Goal: Navigation & Orientation: Find specific page/section

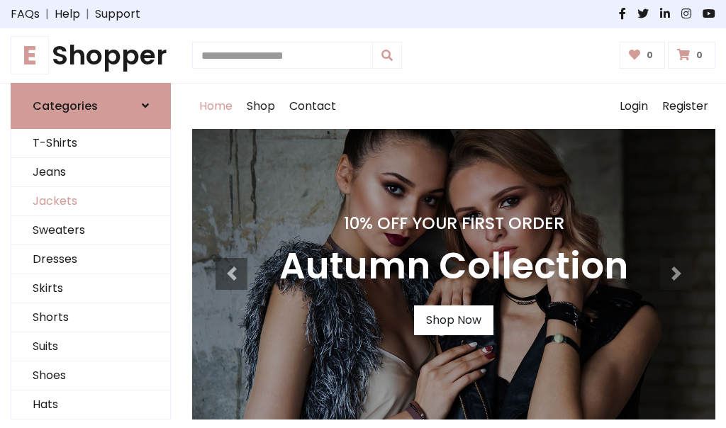
click at [91, 201] on link "Jackets" at bounding box center [90, 201] width 159 height 29
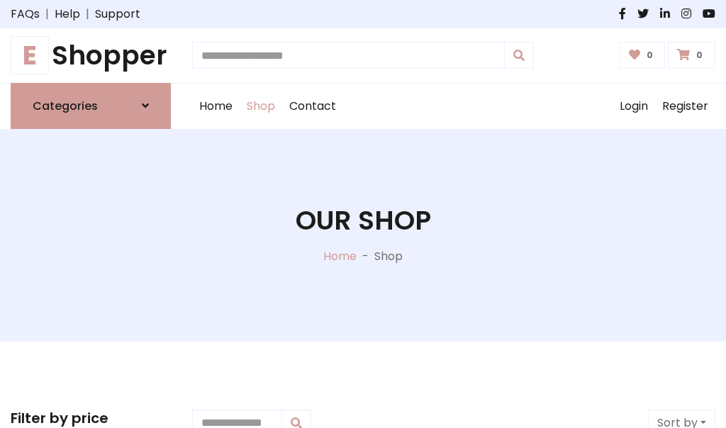
scroll to position [641, 0]
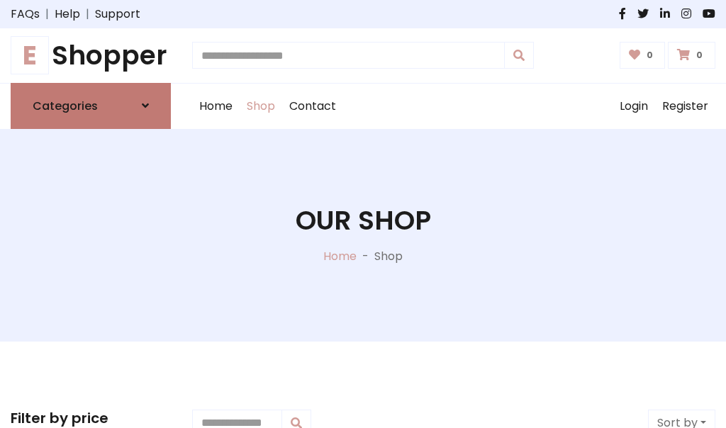
click at [91, 106] on h6 "Categories" at bounding box center [65, 105] width 65 height 13
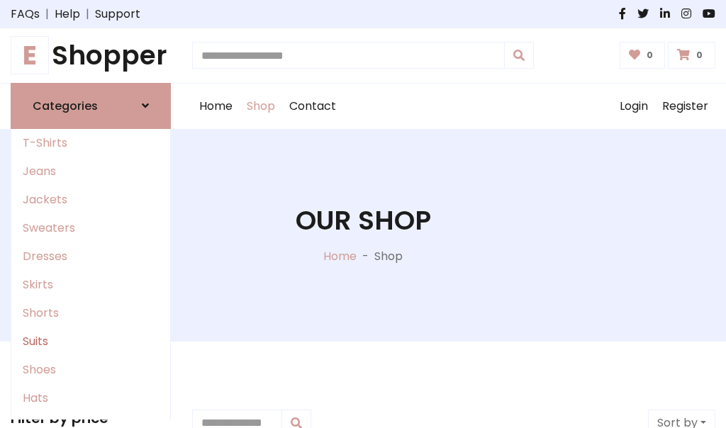
click at [91, 341] on link "Suits" at bounding box center [90, 342] width 159 height 28
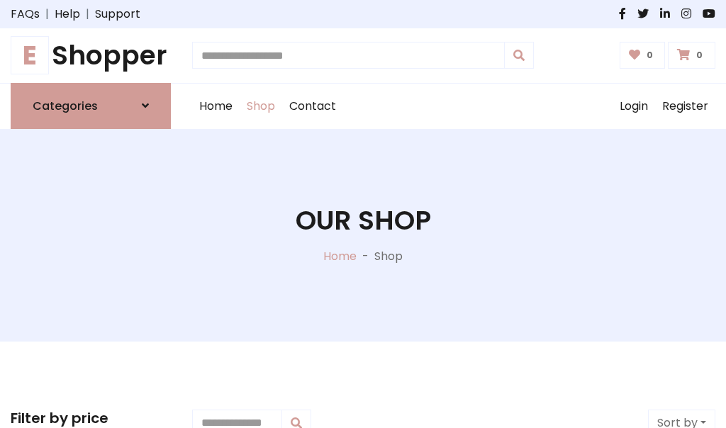
scroll to position [1025, 0]
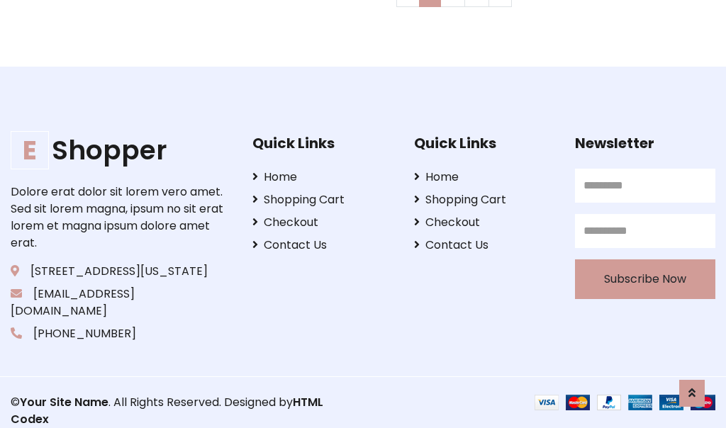
scroll to position [0, 0]
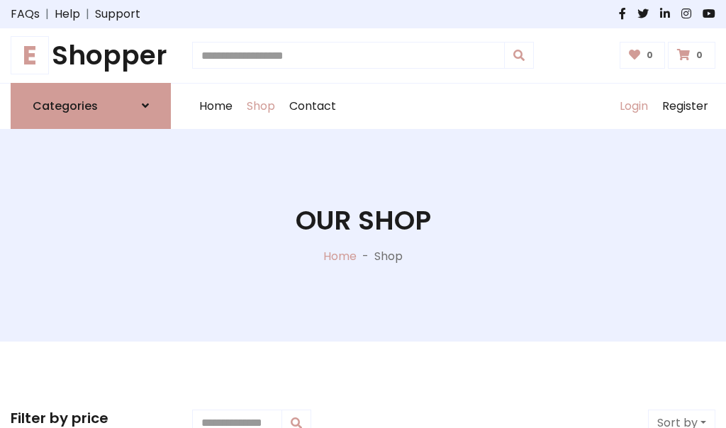
click at [633, 106] on link "Login" at bounding box center [634, 106] width 43 height 45
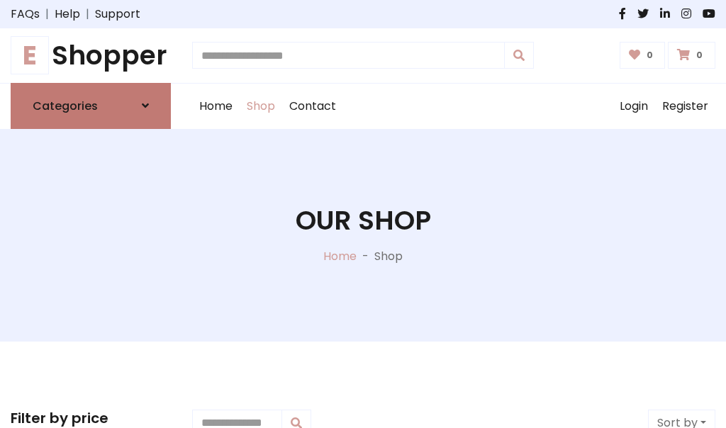
click at [145, 106] on icon at bounding box center [145, 105] width 7 height 11
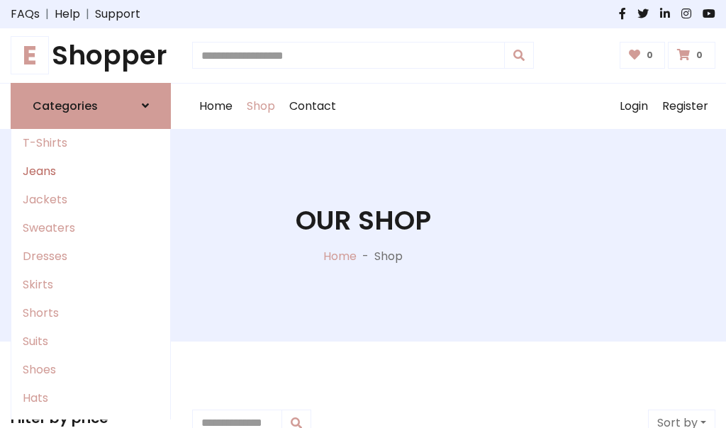
click at [91, 171] on link "Jeans" at bounding box center [90, 171] width 159 height 28
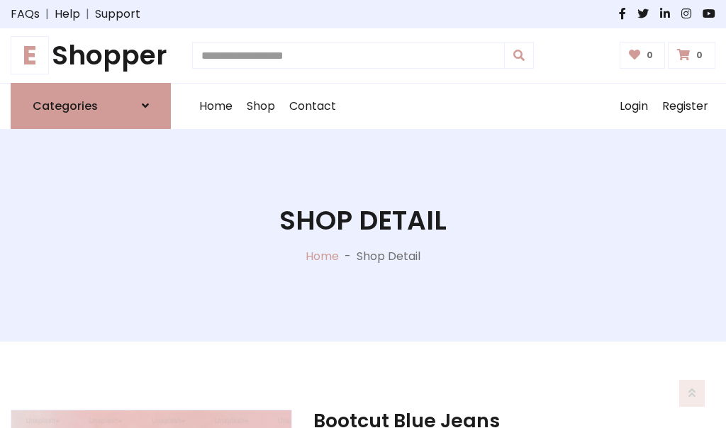
scroll to position [1325, 0]
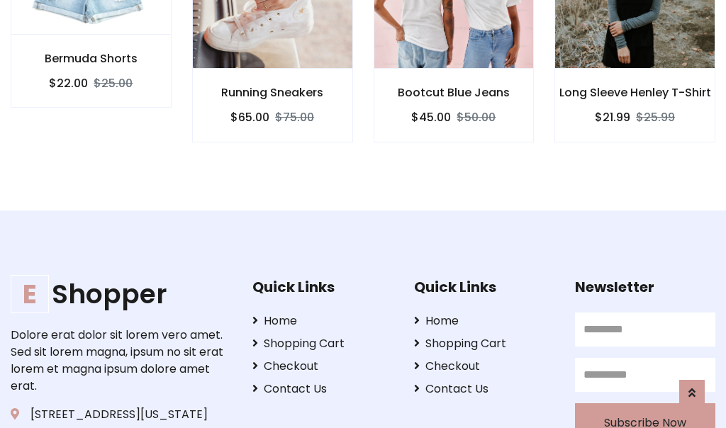
scroll to position [1324, 0]
